Goal: Transaction & Acquisition: Book appointment/travel/reservation

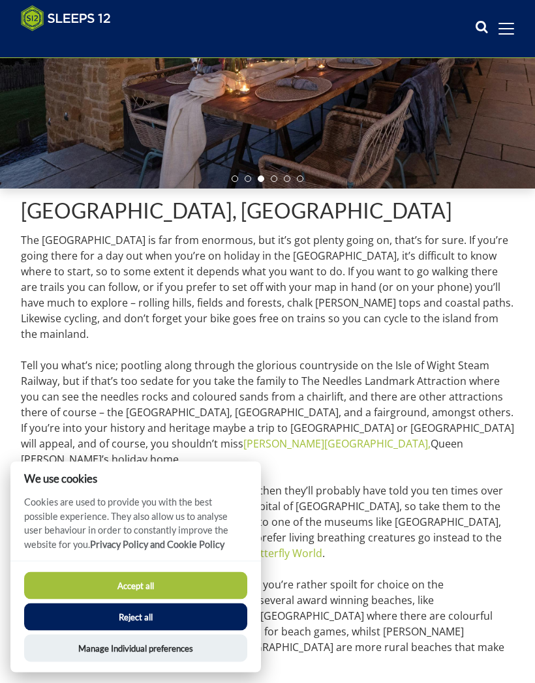
scroll to position [213, 0]
click at [152, 599] on button "Accept all" at bounding box center [135, 585] width 223 height 27
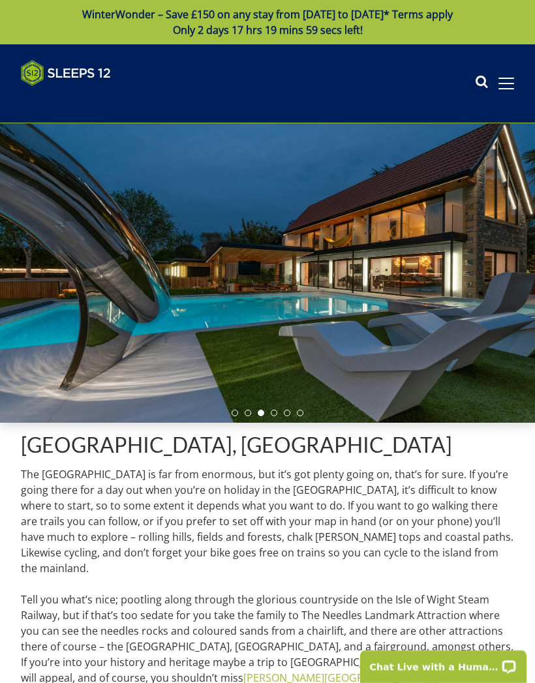
click at [501, 87] on span at bounding box center [506, 84] width 16 height 12
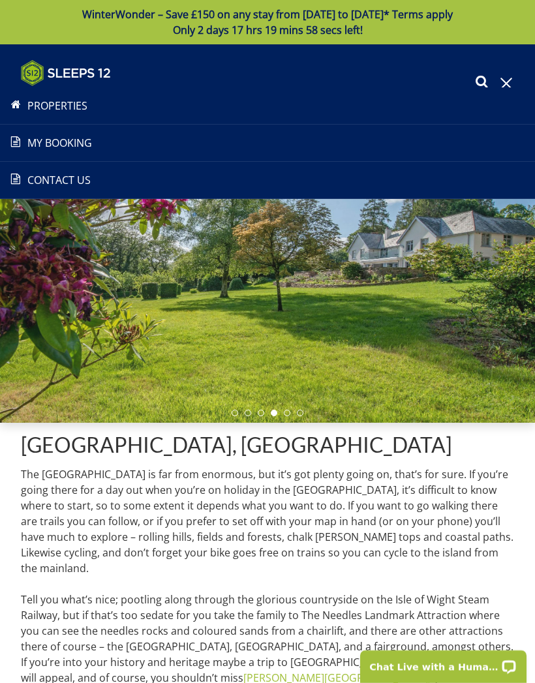
click at [73, 111] on link "Properties" at bounding box center [267, 106] width 535 height 16
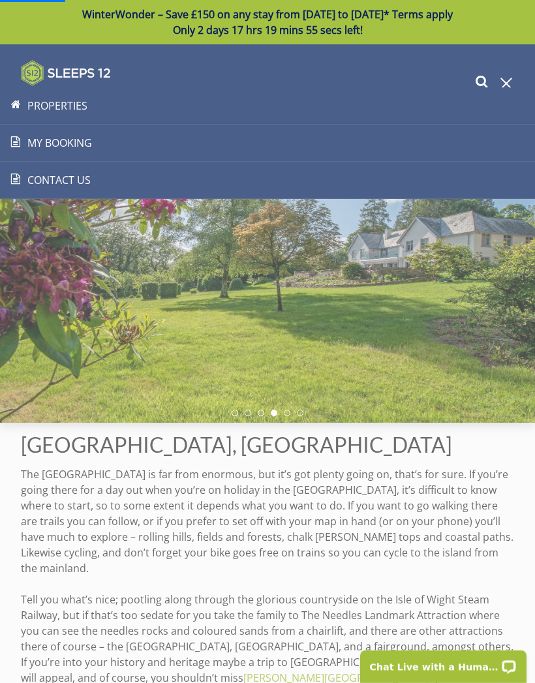
click at [67, 102] on link "Properties" at bounding box center [267, 106] width 535 height 16
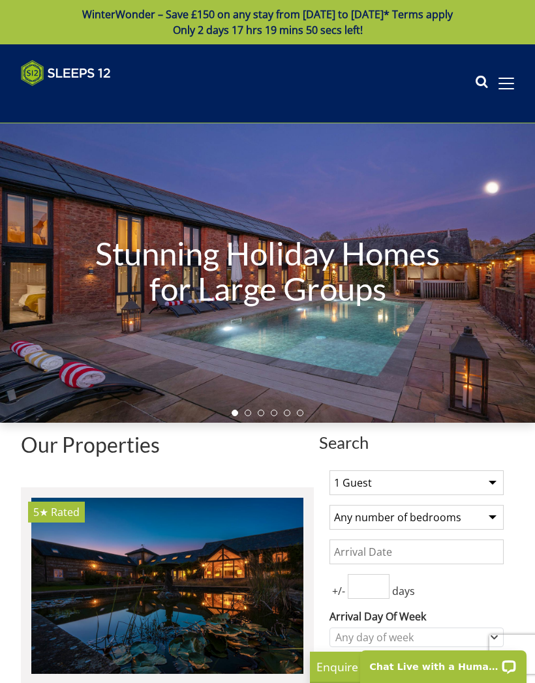
click at [496, 482] on select "1 Guest 2 Guests 3 Guests 4 Guests 5 Guests 6 Guests 7 Guests 8 Guests 9 Guests…" at bounding box center [416, 482] width 174 height 25
select select "11"
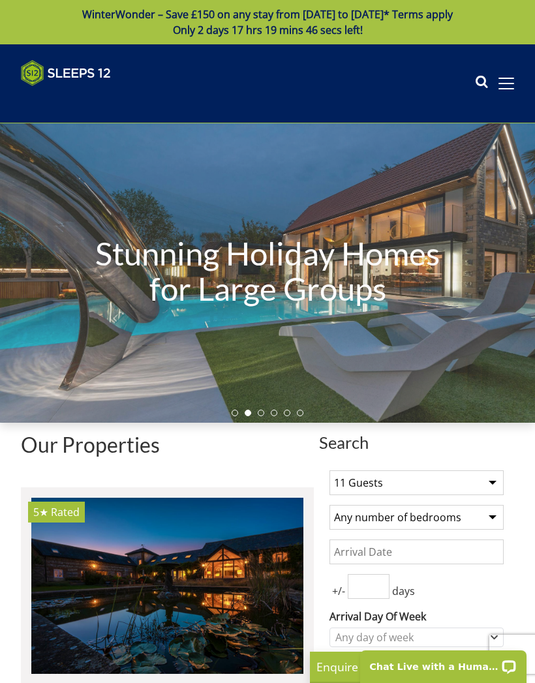
click at [493, 520] on select "Any number of bedrooms 4 Bedrooms 5 Bedrooms 6 Bedrooms 7 Bedrooms 8 Bedrooms 9…" at bounding box center [416, 517] width 174 height 25
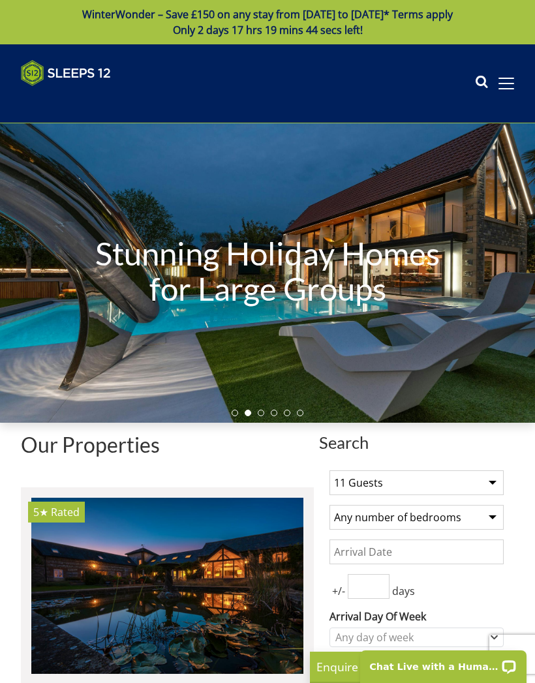
select select "5"
click at [498, 544] on input "Date" at bounding box center [416, 551] width 174 height 25
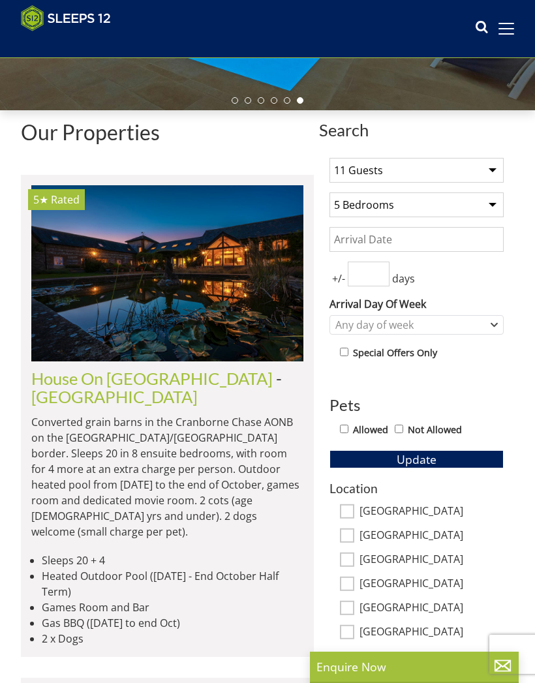
scroll to position [289, 0]
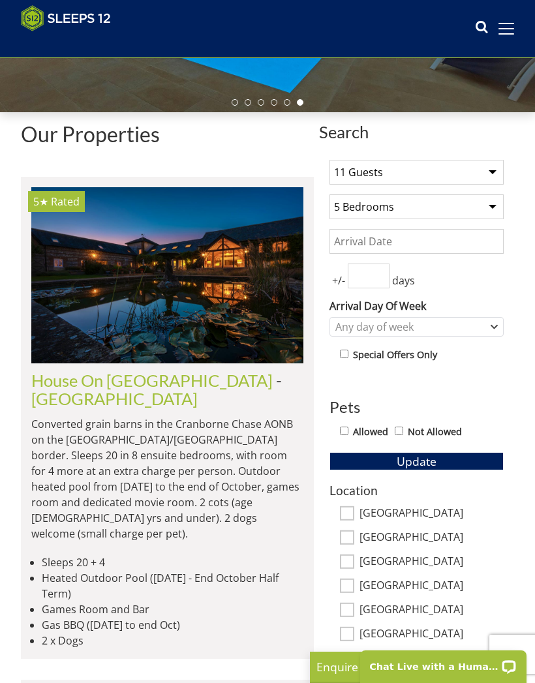
click at [471, 243] on input "Date" at bounding box center [416, 241] width 174 height 25
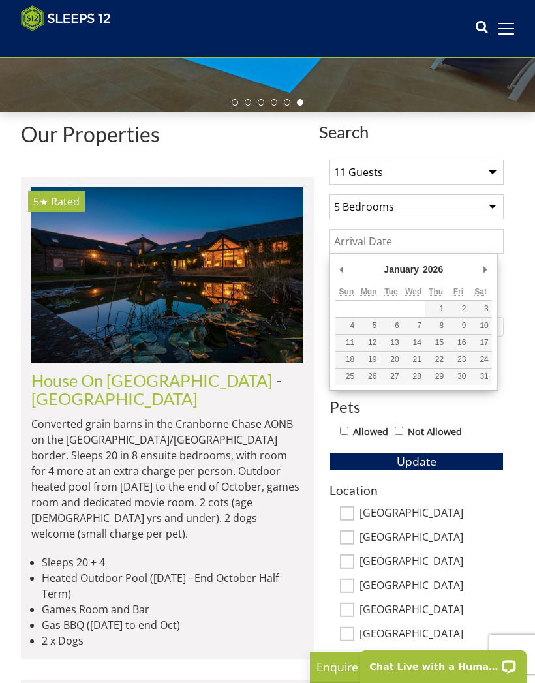
scroll to position [289, 0]
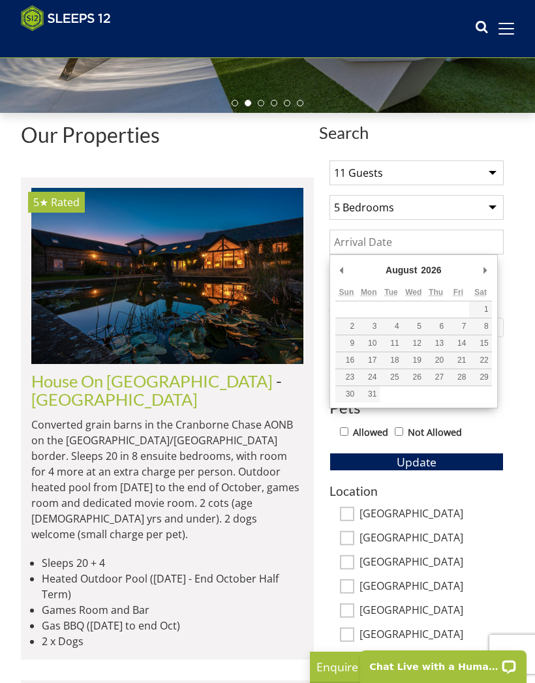
type input "[DATE]"
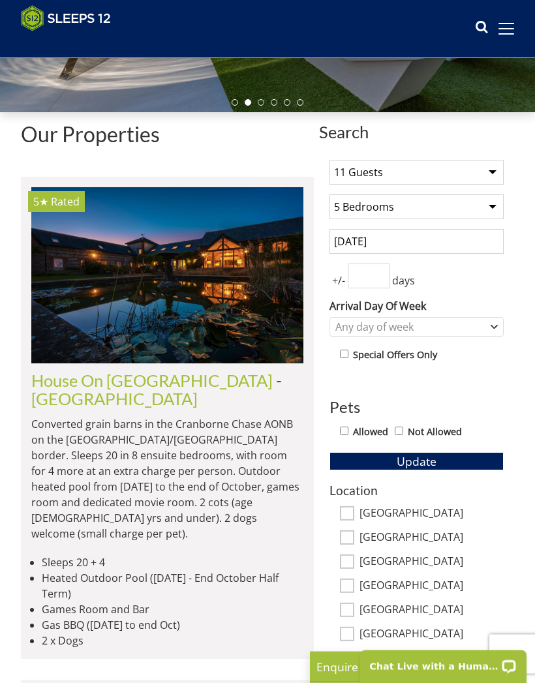
scroll to position [289, 0]
click at [377, 275] on input "number" at bounding box center [368, 275] width 42 height 25
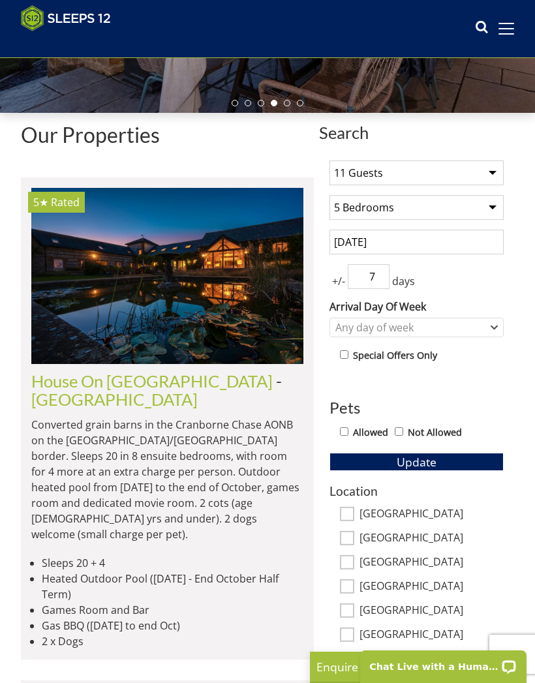
type input "7"
click at [375, 425] on label "Allowed" at bounding box center [370, 432] width 35 height 14
click at [348, 427] on input "Allowed" at bounding box center [344, 431] width 8 height 8
checkbox input "true"
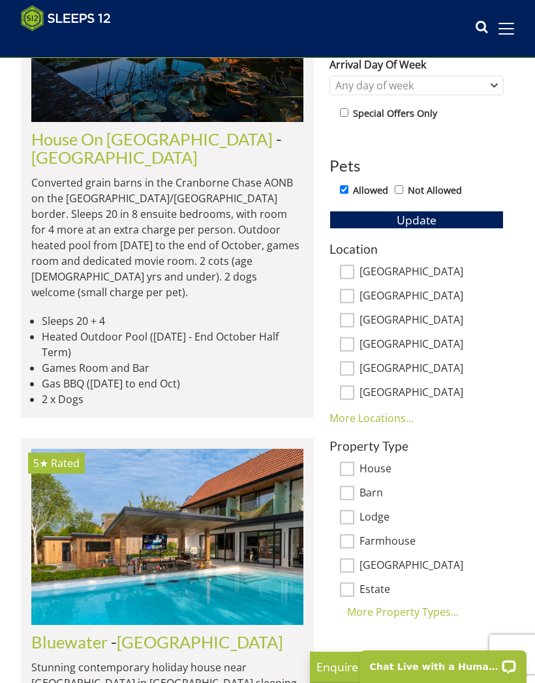
scroll to position [535, 0]
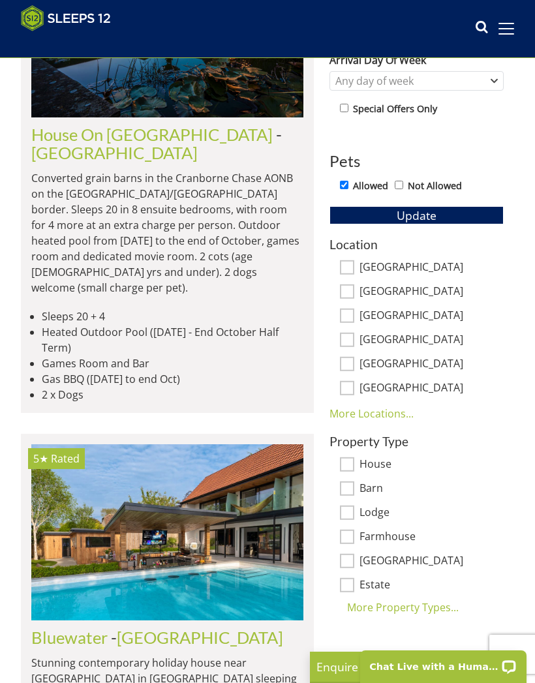
click at [351, 459] on input "House" at bounding box center [347, 464] width 14 height 14
checkbox input "true"
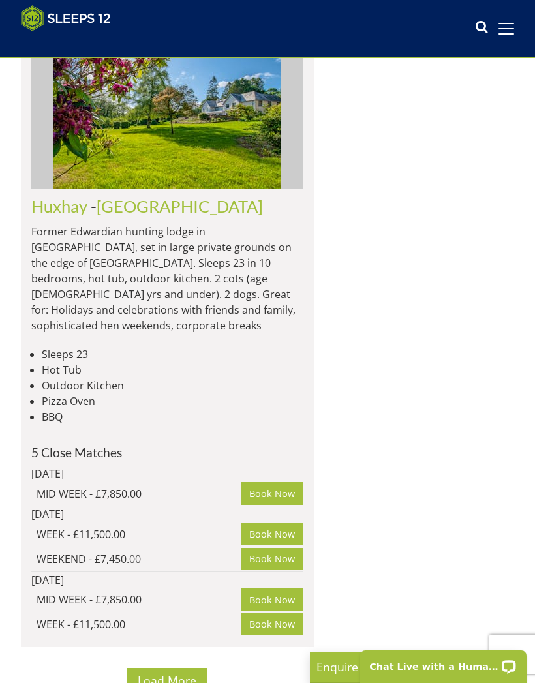
scroll to position [9621, 0]
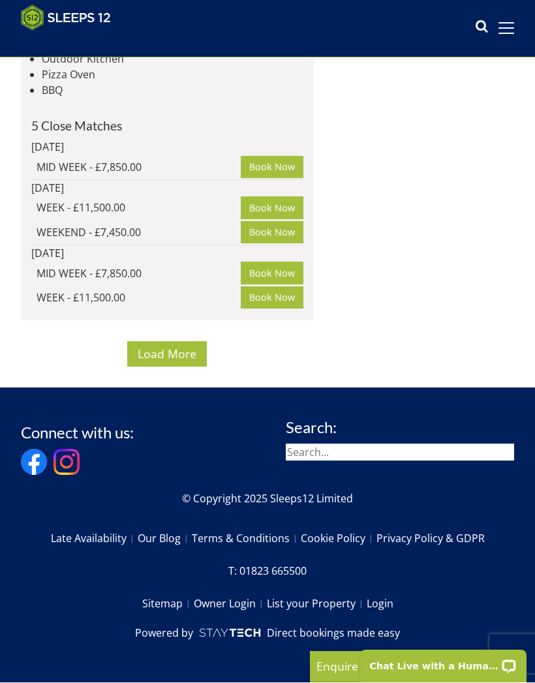
click at [170, 367] on button "Load More" at bounding box center [167, 354] width 80 height 25
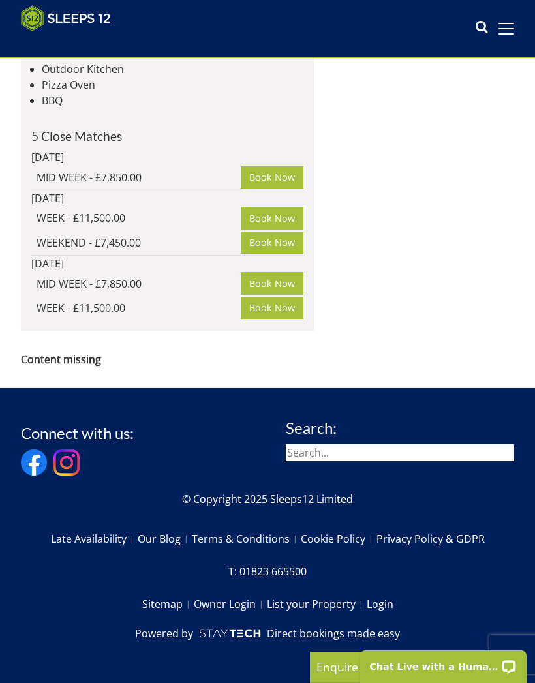
scroll to position [0, 0]
